Goal: Obtain resource: Obtain resource

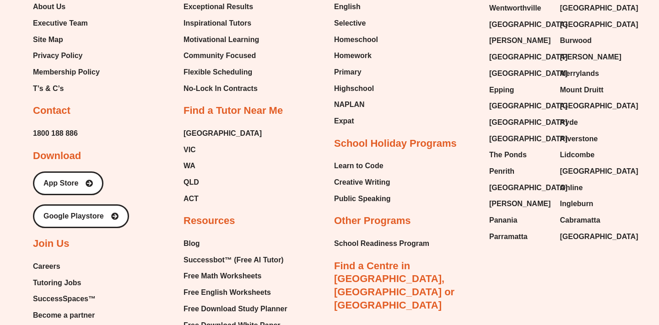
scroll to position [3928, 0]
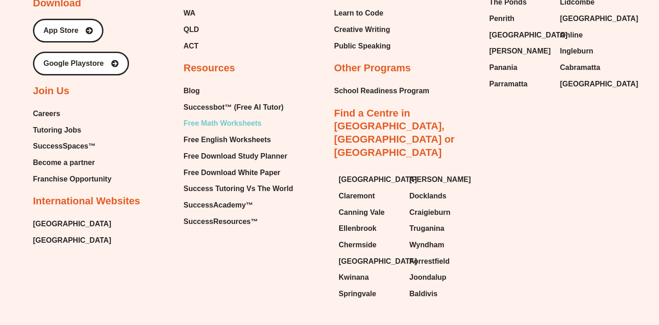
click at [237, 117] on span "Free Math Worksheets" at bounding box center [222, 124] width 78 height 14
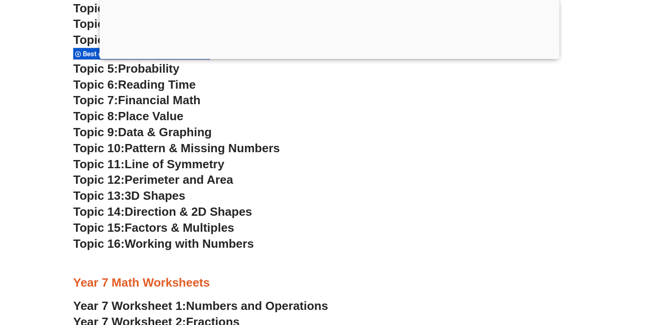
scroll to position [2844, 0]
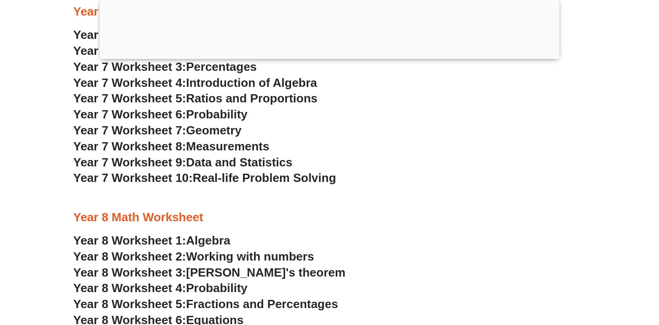
click at [215, 162] on span "Data and Statistics" at bounding box center [239, 163] width 107 height 14
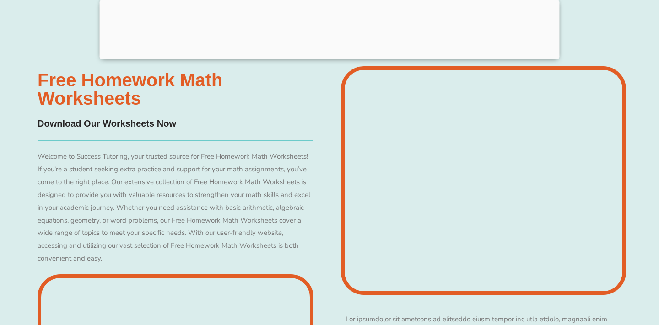
scroll to position [221, 0]
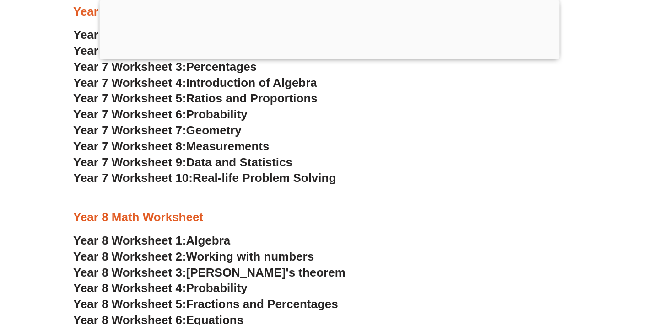
scroll to position [3066, 0]
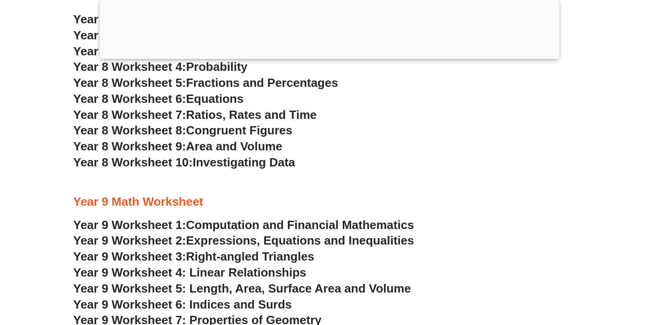
click at [262, 167] on span "Investigating Data" at bounding box center [244, 163] width 102 height 14
click at [448, 181] on div at bounding box center [329, 182] width 512 height 23
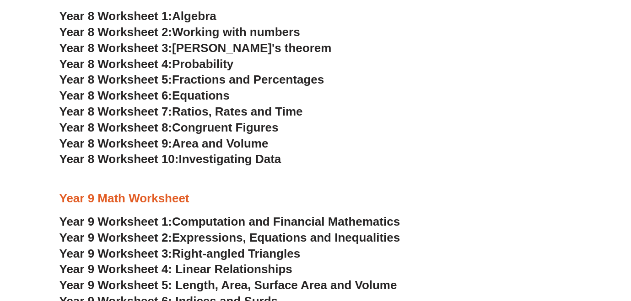
scroll to position [2984, 0]
